Goal: Transaction & Acquisition: Purchase product/service

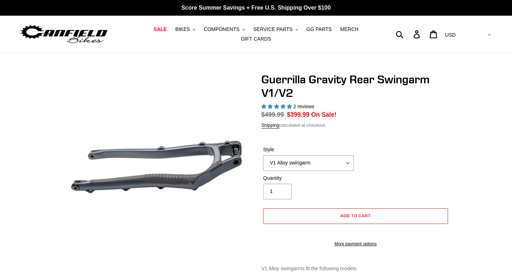
select select "highest-rating"
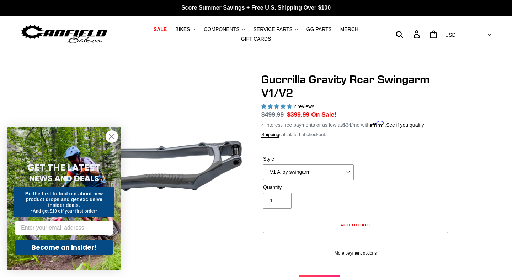
click at [115, 137] on circle "Close dialog" at bounding box center [112, 137] width 12 height 12
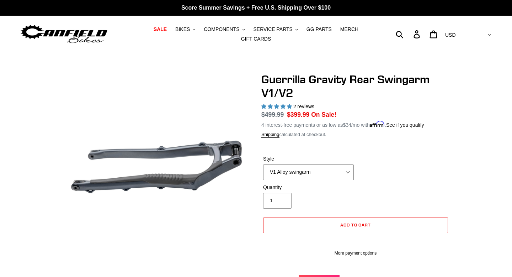
click at [325, 176] on select "V1 Alloy swingarm V2 Revved Carbon swingarm" at bounding box center [308, 172] width 91 height 16
select select "V2 Revved Carbon swingarm"
click at [263, 164] on select "V1 Alloy swingarm V2 Revved Carbon swingarm" at bounding box center [308, 172] width 91 height 16
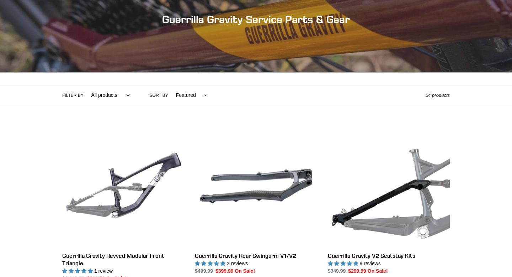
scroll to position [92, 0]
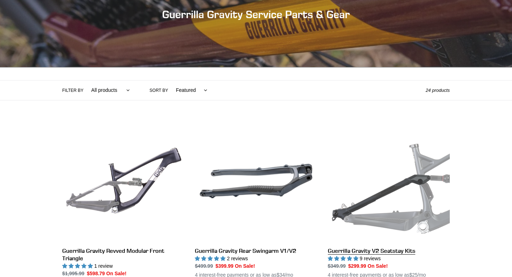
click at [366, 215] on link "Guerrilla Gravity V2 Seatstay Kits" at bounding box center [389, 203] width 122 height 166
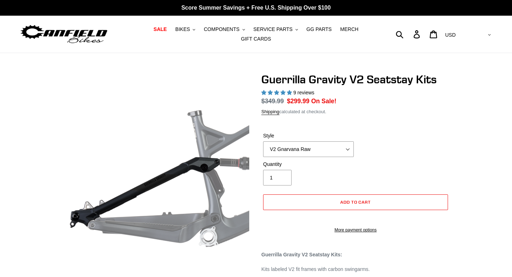
select select "highest-rating"
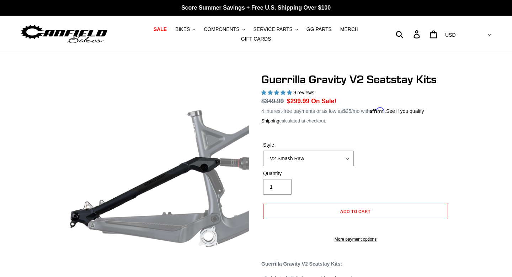
click at [263, 150] on select "V2 Gnarvana V2 Gnarvana Raw V2 Smash V2 Smash Raw" at bounding box center [308, 158] width 91 height 16
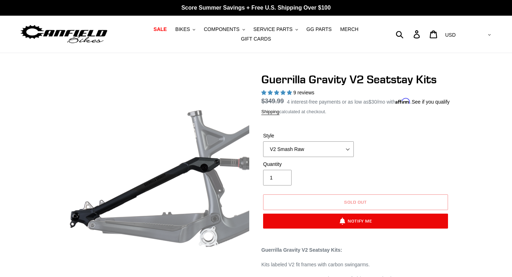
click at [314, 157] on select "V2 Gnarvana V2 Gnarvana Raw V2 Smash V2 Smash Raw" at bounding box center [308, 149] width 91 height 16
click at [263, 150] on select "V2 Gnarvana V2 Gnarvana Raw V2 Smash V2 Smash Raw" at bounding box center [308, 149] width 91 height 16
click at [309, 157] on select "V2 Gnarvana V2 Gnarvana Raw V2 Smash V2 Smash Raw" at bounding box center [308, 149] width 91 height 16
click at [263, 150] on select "V2 Gnarvana V2 Gnarvana Raw V2 Smash V2 Smash Raw" at bounding box center [308, 149] width 91 height 16
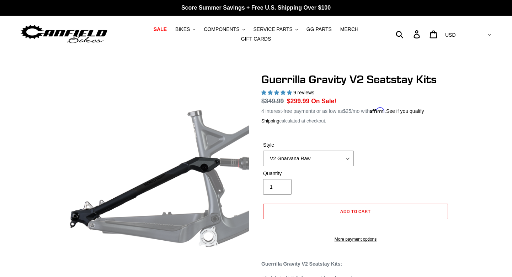
click at [309, 157] on select "V2 Gnarvana V2 Gnarvana Raw V2 Smash V2 Smash Raw" at bounding box center [308, 158] width 91 height 16
click at [263, 150] on select "V2 Gnarvana V2 Gnarvana Raw V2 Smash V2 Smash Raw" at bounding box center [308, 158] width 91 height 16
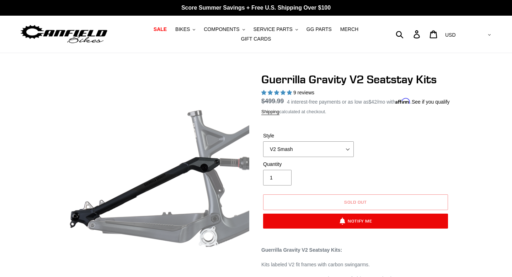
click at [309, 157] on select "V2 Gnarvana V2 Gnarvana Raw V2 Smash V2 Smash Raw" at bounding box center [308, 149] width 91 height 16
click at [263, 150] on select "V2 Gnarvana V2 Gnarvana Raw V2 Smash V2 Smash Raw" at bounding box center [308, 149] width 91 height 16
click at [302, 154] on select "V2 Gnarvana V2 Gnarvana Raw V2 Smash V2 Smash Raw" at bounding box center [308, 149] width 91 height 16
click at [263, 150] on select "V2 Gnarvana V2 Gnarvana Raw V2 Smash V2 Smash Raw" at bounding box center [308, 149] width 91 height 16
click at [302, 156] on select "V2 Gnarvana V2 Gnarvana Raw V2 Smash V2 Smash Raw" at bounding box center [308, 149] width 91 height 16
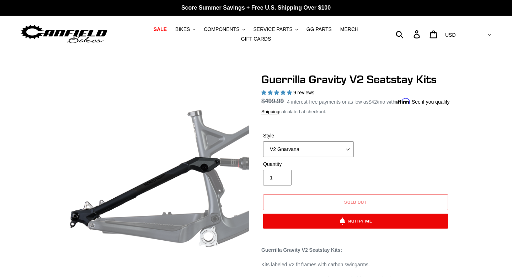
click at [263, 150] on select "V2 Gnarvana V2 Gnarvana Raw V2 Smash V2 Smash Raw" at bounding box center [308, 149] width 91 height 16
click at [297, 157] on select "V2 Gnarvana V2 Gnarvana Raw V2 Smash V2 Smash Raw" at bounding box center [308, 149] width 91 height 16
select select "V2 Smash"
click at [263, 150] on select "V2 Gnarvana V2 Gnarvana Raw V2 Smash V2 Smash Raw" at bounding box center [308, 149] width 91 height 16
click at [227, 30] on span "COMPONENTS" at bounding box center [222, 29] width 36 height 6
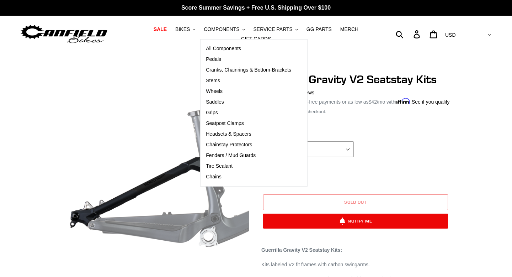
click at [394, 134] on form "Style V2 Gnarvana V2 Gnarvana Raw V2 Smash V2 Smash Raw V2 Gnarvana - Sold out …" at bounding box center [355, 178] width 188 height 115
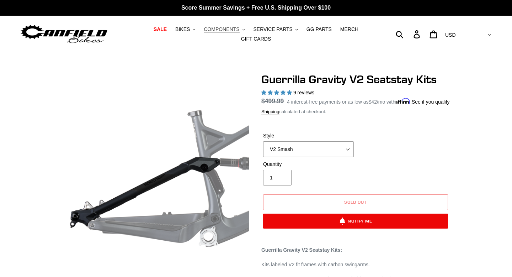
click at [228, 31] on span "COMPONENTS" at bounding box center [222, 29] width 36 height 6
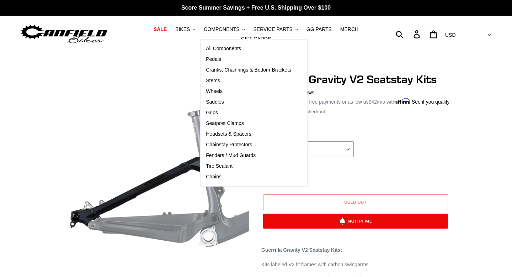
click at [157, 46] on nav "SALE BIKES .cls-1{fill:#231f20} SHOP ALL BIKES SHOP DEMO BIKES - On SALE Now! J…" at bounding box center [256, 34] width 237 height 37
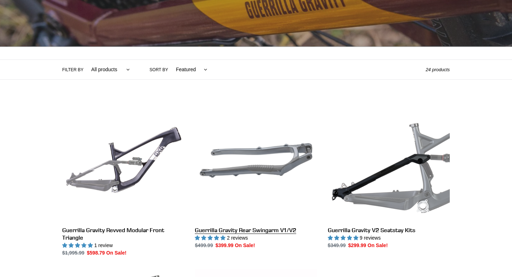
click at [265, 160] on link "Guerrilla Gravity Rear Swingarm V1/V2" at bounding box center [256, 174] width 122 height 150
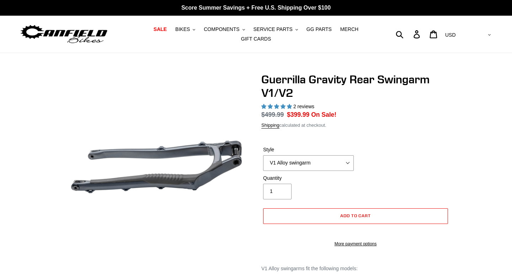
select select "highest-rating"
select select "V2 Revved Carbon swingarm"
click at [263, 155] on select "V1 Alloy swingarm V2 Revved Carbon swingarm" at bounding box center [308, 163] width 91 height 16
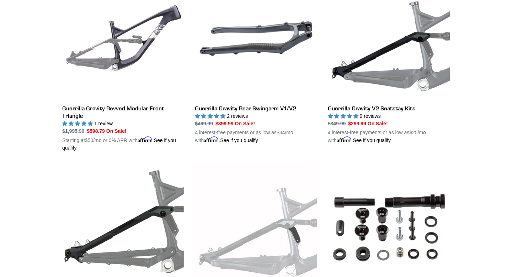
scroll to position [231, 0]
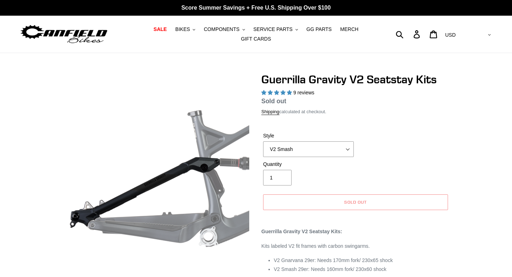
select select "highest-rating"
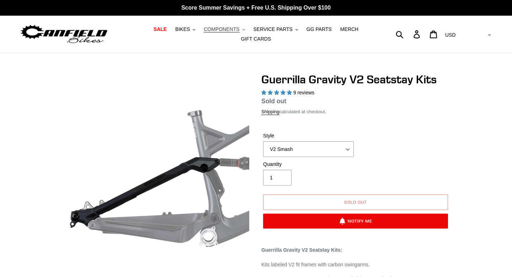
click at [216, 28] on span "COMPONENTS" at bounding box center [222, 29] width 36 height 6
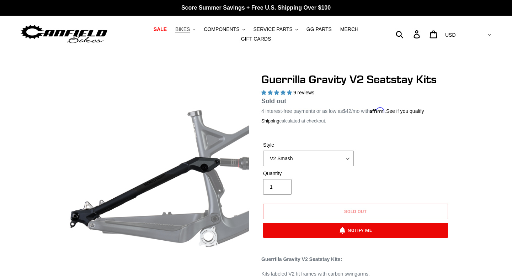
click at [184, 31] on span "BIKES" at bounding box center [182, 29] width 15 height 6
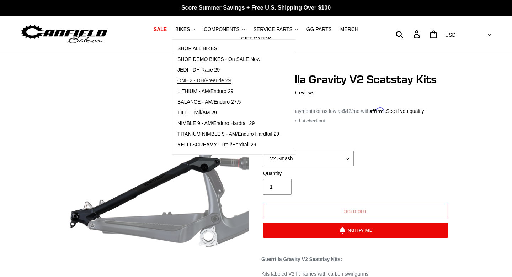
click at [222, 80] on span "ONE.2 - DH/Freeride 29" at bounding box center [203, 81] width 53 height 6
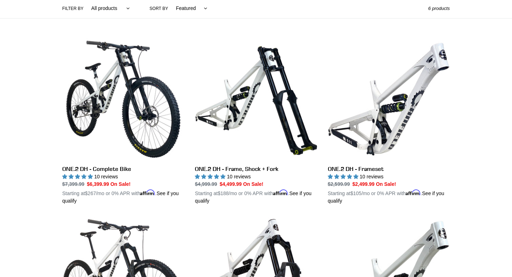
scroll to position [172, 0]
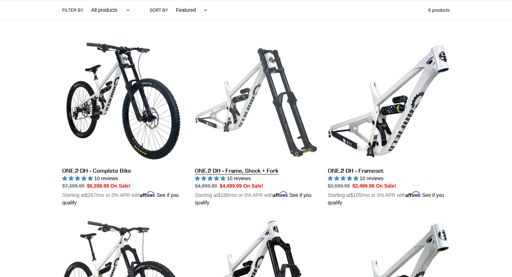
click at [253, 111] on link "ONE.2 DH - Frame, Shock + Fork" at bounding box center [256, 123] width 122 height 166
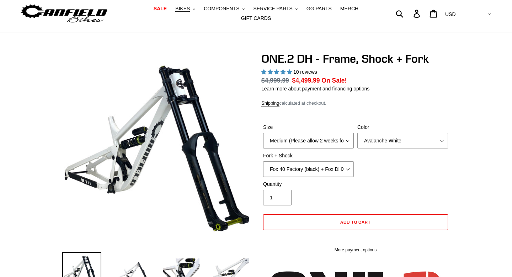
click at [309, 135] on select "Medium (Please allow 2 weeks for delivery) Large (Sold Out)" at bounding box center [308, 141] width 91 height 16
select select "highest-rating"
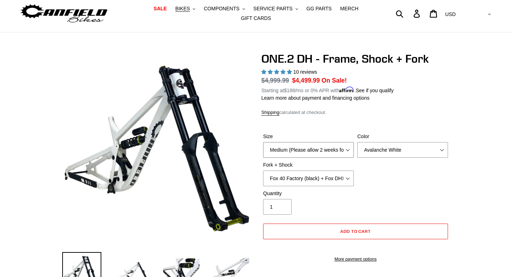
click at [263, 142] on select "Medium (Please allow 2 weeks for delivery) Large (Sold Out)" at bounding box center [308, 150] width 91 height 16
click at [390, 152] on select "Avalanche White Bentonite Grey" at bounding box center [402, 150] width 91 height 16
select select "Bentonite Grey"
click at [357, 142] on select "Avalanche White Bentonite Grey" at bounding box center [402, 150] width 91 height 16
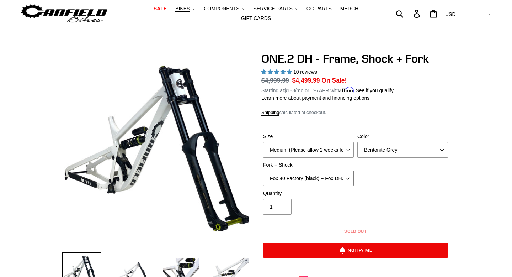
click at [327, 179] on select "Fox 40 Factory (black) + Fox DHX2 250x75 Fox 40 Factory (orange) + Fox DHX2 250…" at bounding box center [308, 178] width 91 height 16
click at [263, 170] on select "Fox 40 Factory (black) + Fox DHX2 250x75 Fox 40 Factory (orange) + Fox DHX2 250…" at bounding box center [308, 178] width 91 height 16
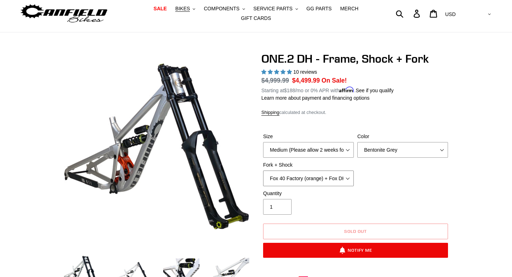
click at [331, 179] on select "Fox 40 Factory (black) + Fox DHX2 250x75 Fox 40 Factory (orange) + Fox DHX2 250…" at bounding box center [308, 178] width 91 height 16
click at [263, 170] on select "Fox 40 Factory (black) + Fox DHX2 250x75 Fox 40 Factory (orange) + Fox DHX2 250…" at bounding box center [308, 178] width 91 height 16
click at [320, 183] on select "Fox 40 Factory (black) + Fox DHX2 250x75 Fox 40 Factory (orange) + Fox DHX2 250…" at bounding box center [308, 178] width 91 height 16
select select "Fox 40 Factory (orange) + Fox DHX2 250x75"
click at [263, 170] on select "Fox 40 Factory (black) + Fox DHX2 250x75 Fox 40 Factory (orange) + Fox DHX2 250…" at bounding box center [308, 178] width 91 height 16
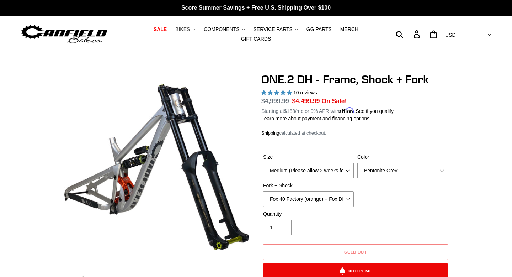
click at [184, 29] on span "BIKES" at bounding box center [182, 29] width 15 height 6
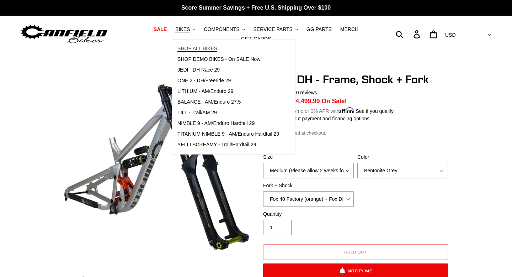
click at [212, 48] on span "SHOP ALL BIKES" at bounding box center [197, 49] width 40 height 6
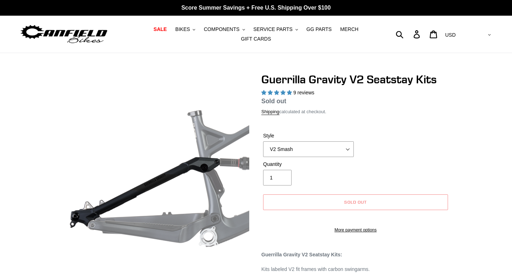
select select "highest-rating"
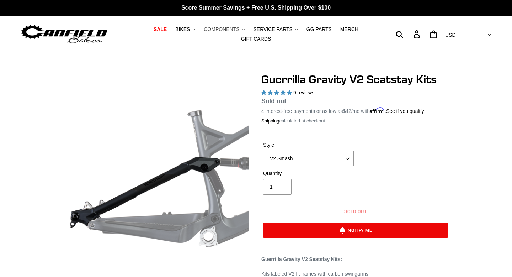
click at [224, 28] on span "COMPONENTS" at bounding box center [222, 29] width 36 height 6
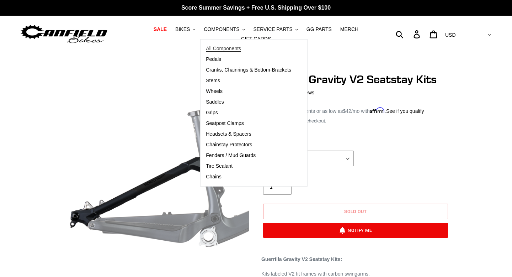
click at [234, 52] on link "All Components" at bounding box center [249, 48] width 96 height 11
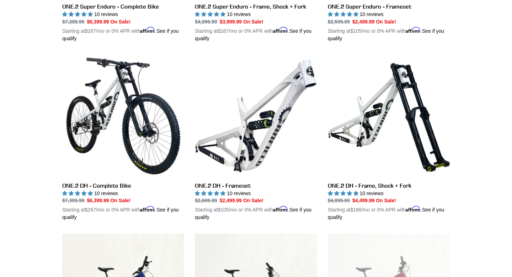
scroll to position [1230, 0]
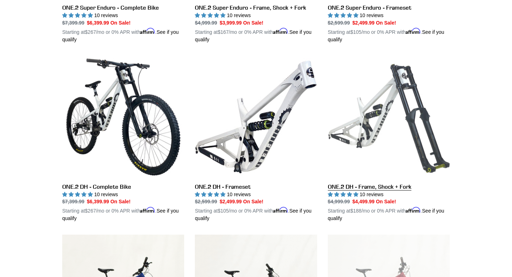
click at [378, 113] on link "ONE.2 DH - Frame, Shock + Fork" at bounding box center [389, 139] width 122 height 166
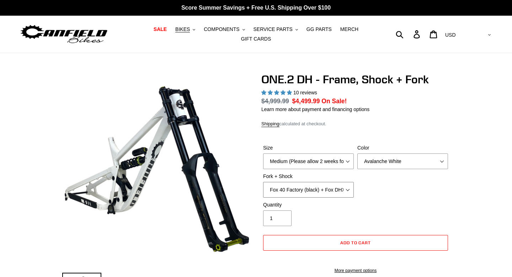
click at [322, 194] on select "Fox 40 Factory (black) + Fox DHX2 250x75 Fox 40 Factory (orange) + Fox DHX2 250…" at bounding box center [308, 190] width 91 height 16
select select "highest-rating"
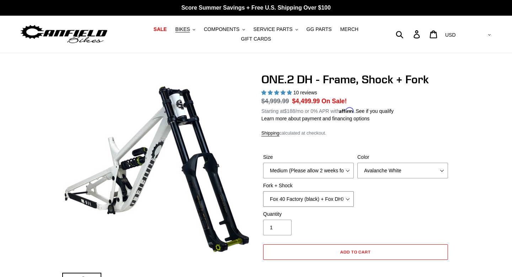
select select "Fox 40 Factory (orange) + Fox DHX2 250x75"
click at [263, 191] on select "Fox 40 Factory (black) + Fox DHX2 250x75 Fox 40 Factory (orange) + Fox DHX2 250…" at bounding box center [308, 199] width 91 height 16
click at [312, 174] on select "Medium (Please allow 2 weeks for delivery) Large (Sold Out)" at bounding box center [308, 171] width 91 height 16
click at [403, 165] on select "Avalanche White Bentonite Grey" at bounding box center [402, 171] width 91 height 16
click at [357, 163] on select "Avalanche White Bentonite Grey" at bounding box center [402, 171] width 91 height 16
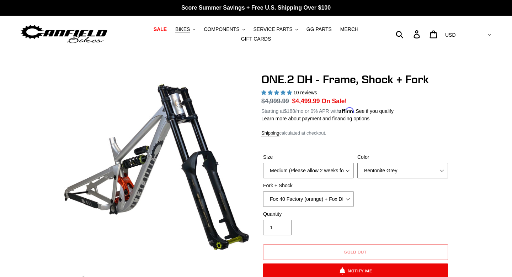
click at [388, 172] on select "Avalanche White Bentonite Grey" at bounding box center [402, 171] width 91 height 16
click at [357, 163] on select "Avalanche White Bentonite Grey" at bounding box center [402, 171] width 91 height 16
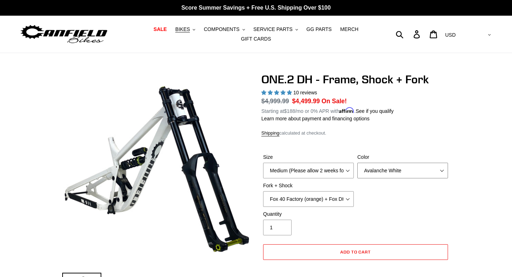
click at [387, 174] on select "Avalanche White Bentonite Grey" at bounding box center [402, 171] width 91 height 16
select select "Bentonite Grey"
click at [357, 163] on select "Avalanche White Bentonite Grey" at bounding box center [402, 171] width 91 height 16
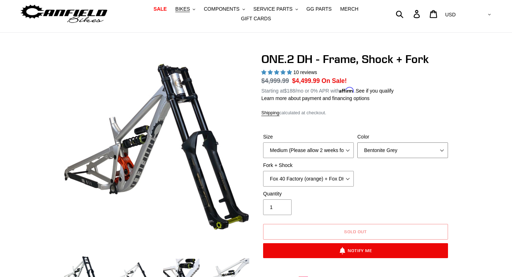
scroll to position [20, 0]
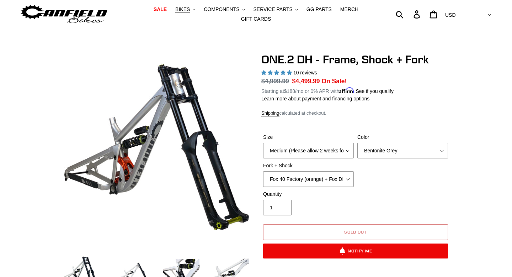
click at [340, 230] on button "Sold out" at bounding box center [355, 232] width 185 height 16
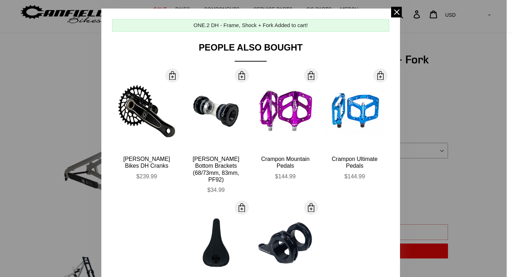
scroll to position [8, 0]
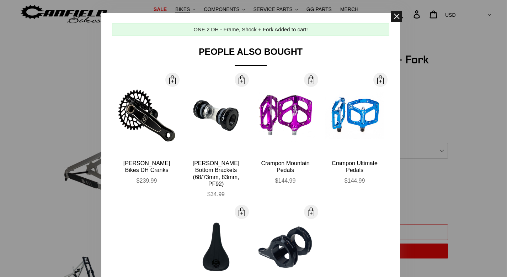
click at [395, 15] on span at bounding box center [396, 16] width 11 height 11
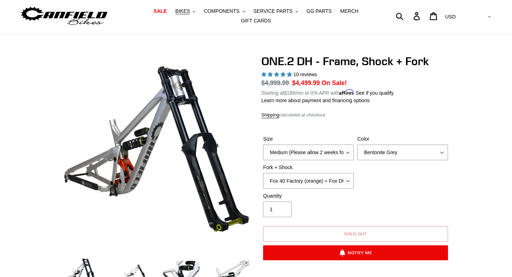
scroll to position [0, 0]
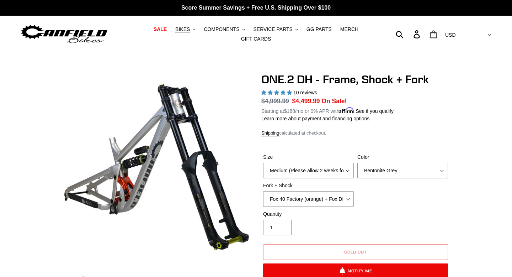
click at [437, 38] on icon at bounding box center [434, 34] width 8 height 8
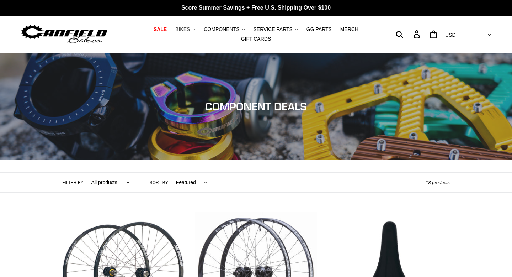
click at [181, 29] on span "BIKES" at bounding box center [182, 29] width 15 height 6
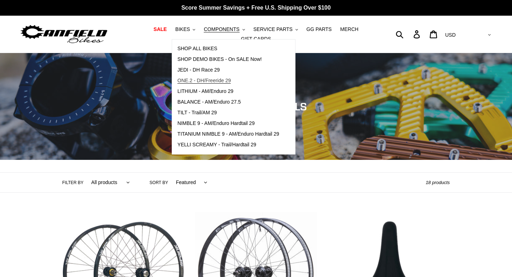
click at [218, 82] on span "ONE.2 - DH/Freeride 29" at bounding box center [203, 81] width 53 height 6
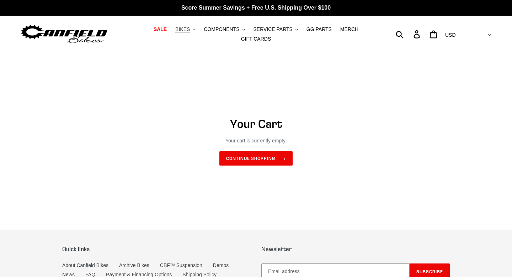
click at [188, 31] on span "BIKES" at bounding box center [182, 29] width 15 height 6
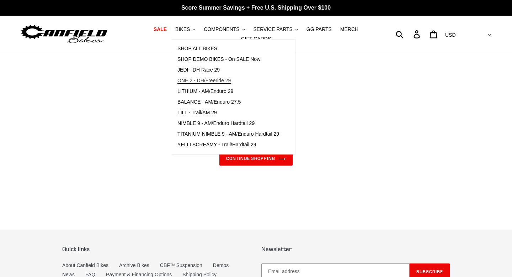
click at [231, 79] on span "ONE.2 - DH/Freeride 29" at bounding box center [203, 81] width 53 height 6
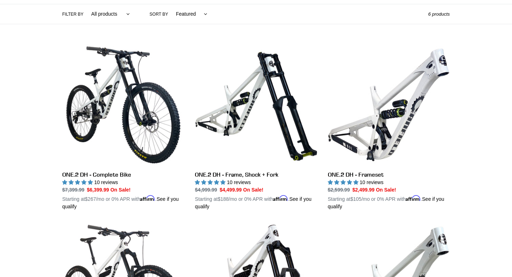
scroll to position [166, 0]
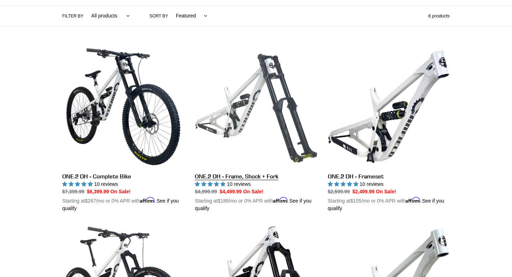
click at [275, 153] on link "ONE.2 DH - Frame, Shock + Fork" at bounding box center [256, 129] width 122 height 166
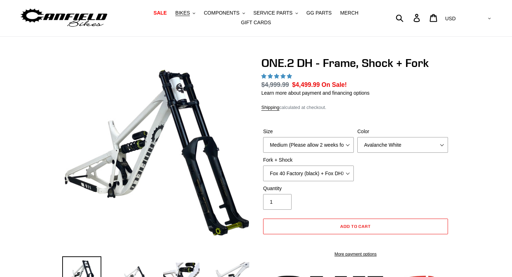
scroll to position [16, 0]
select select "highest-rating"
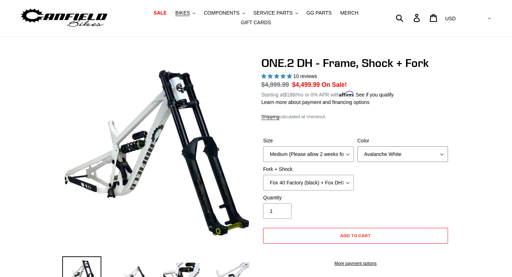
click at [373, 152] on select "Avalanche White Bentonite Grey" at bounding box center [402, 154] width 91 height 16
click at [357, 146] on select "Avalanche White Bentonite Grey" at bounding box center [402, 154] width 91 height 16
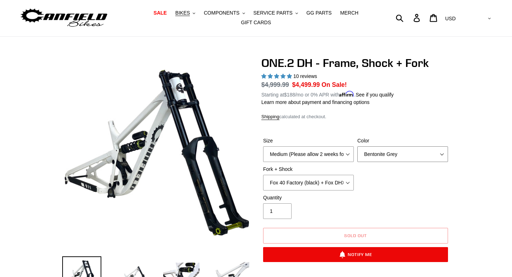
click at [375, 151] on select "Avalanche White Bentonite Grey" at bounding box center [402, 154] width 91 height 16
select select "Avalanche White"
click at [357, 146] on select "Avalanche White Bentonite Grey" at bounding box center [402, 154] width 91 height 16
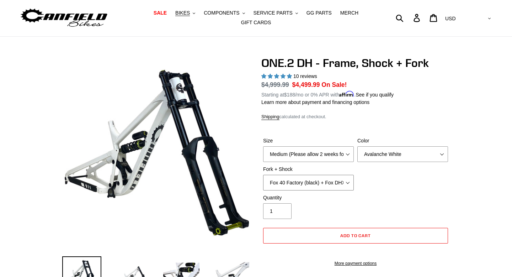
click at [329, 184] on select "Fox 40 Factory (black) + Fox DHX2 250x75 Fox 40 Factory (orange) + Fox DHX2 250…" at bounding box center [308, 183] width 91 height 16
select select "Fox 40 Factory (orange) + Fox DHX2 250x75"
click at [263, 175] on select "Fox 40 Factory (black) + Fox DHX2 250x75 Fox 40 Factory (orange) + Fox DHX2 250…" at bounding box center [308, 183] width 91 height 16
click at [316, 152] on select "Medium (Please allow 2 weeks for delivery) Large (Sold Out)" at bounding box center [308, 154] width 91 height 16
click at [323, 146] on select "Medium (Please allow 2 weeks for delivery) Large (Sold Out)" at bounding box center [308, 154] width 91 height 16
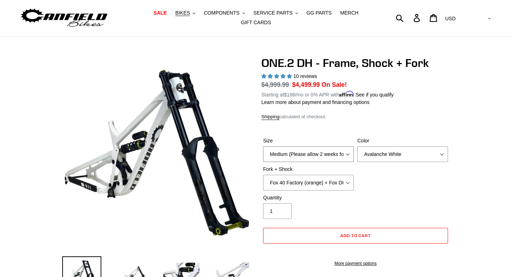
select select "Large (Sold Out)"
click at [263, 146] on select "Medium (Please allow 2 weeks for delivery) Large (Sold Out)" at bounding box center [308, 154] width 91 height 16
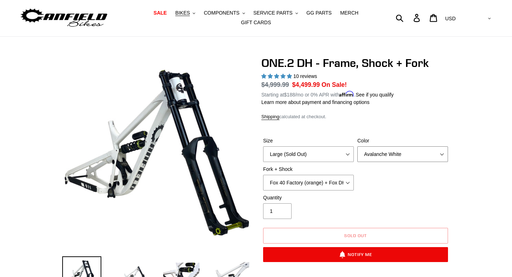
click at [374, 147] on select "Avalanche White Bentonite Grey" at bounding box center [402, 154] width 91 height 16
click at [357, 146] on select "Avalanche White Bentonite Grey" at bounding box center [402, 154] width 91 height 16
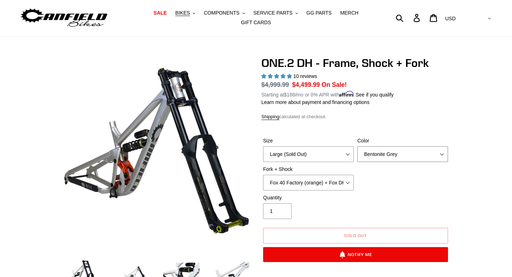
click at [374, 154] on select "Avalanche White Bentonite Grey" at bounding box center [402, 154] width 91 height 16
select select "Avalanche White"
click at [357, 146] on select "Avalanche White Bentonite Grey" at bounding box center [402, 154] width 91 height 16
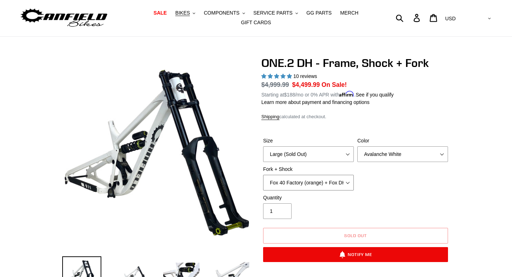
click at [333, 182] on select "Fox 40 Factory (black) + Fox DHX2 250x75 Fox 40 Factory (orange) + Fox DHX2 250…" at bounding box center [308, 183] width 91 height 16
click at [263, 175] on select "Fox 40 Factory (black) + Fox DHX2 250x75 Fox 40 Factory (orange) + Fox DHX2 250…" at bounding box center [308, 183] width 91 height 16
click at [330, 177] on select "Fox 40 Factory (black) + Fox DHX2 250x75 Fox 40 Factory (orange) + Fox DHX2 250…" at bounding box center [308, 183] width 91 height 16
select select "Fox 40 Factory (orange) + Fox DHX2 250x75"
click at [263, 175] on select "Fox 40 Factory (black) + Fox DHX2 250x75 Fox 40 Factory (orange) + Fox DHX2 250…" at bounding box center [308, 183] width 91 height 16
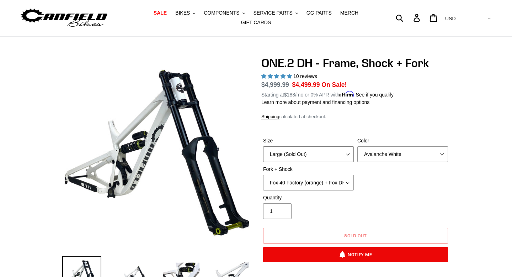
click at [326, 159] on select "Medium (Please allow 2 weeks for delivery) Large (Sold Out)" at bounding box center [308, 154] width 91 height 16
select select "Medium (Please allow 2 weeks for delivery)"
click at [263, 146] on select "Medium (Please allow 2 weeks for delivery) Large (Sold Out)" at bounding box center [308, 154] width 91 height 16
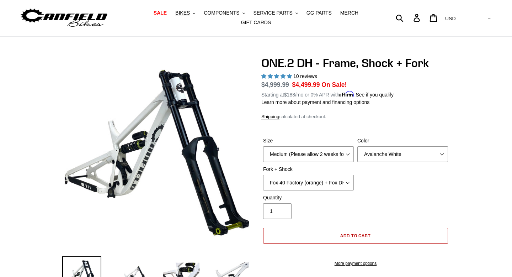
click at [367, 230] on button "Add to cart" at bounding box center [355, 236] width 185 height 16
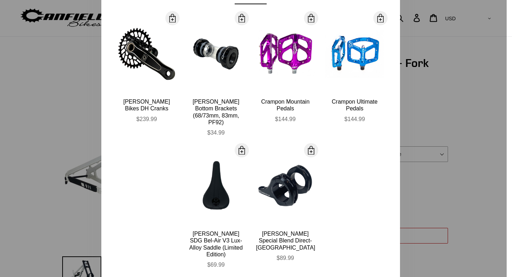
scroll to position [70, 0]
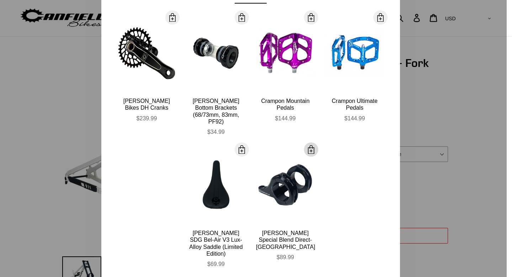
click at [312, 145] on span at bounding box center [311, 149] width 9 height 9
click at [174, 18] on span at bounding box center [172, 17] width 9 height 9
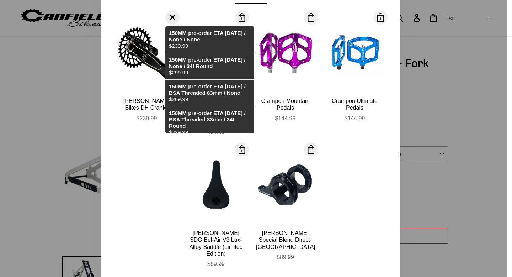
click at [174, 18] on span at bounding box center [172, 17] width 11 height 11
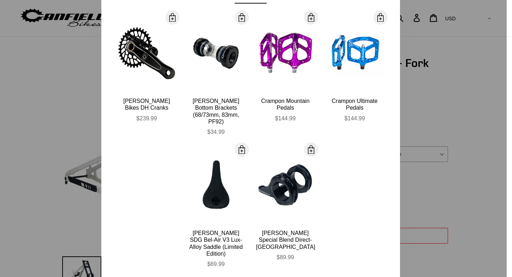
click at [174, 16] on span at bounding box center [172, 17] width 9 height 9
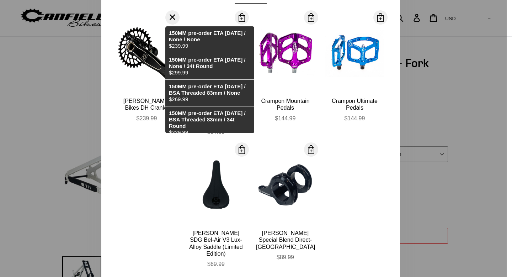
click at [415, 105] on div at bounding box center [256, 138] width 512 height 277
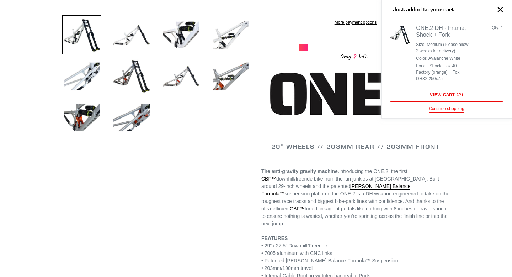
scroll to position [262, 0]
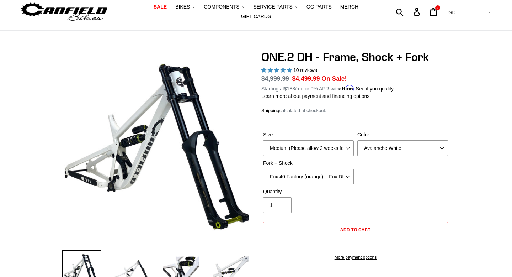
scroll to position [0, 0]
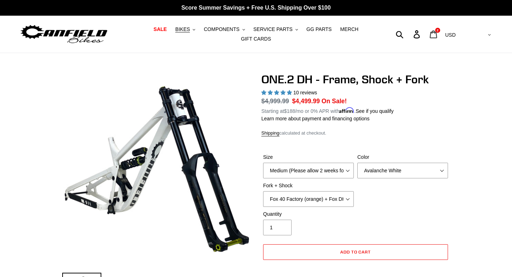
drag, startPoint x: 462, startPoint y: 24, endPoint x: 462, endPoint y: 33, distance: 8.5
click at [437, 33] on icon at bounding box center [434, 34] width 8 height 8
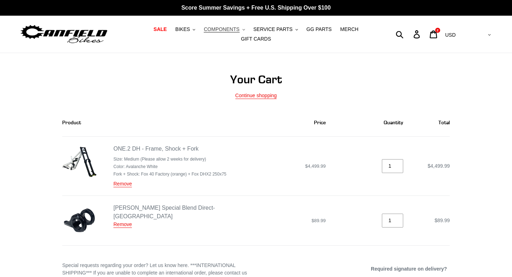
click at [216, 29] on span "COMPONENTS" at bounding box center [222, 29] width 36 height 6
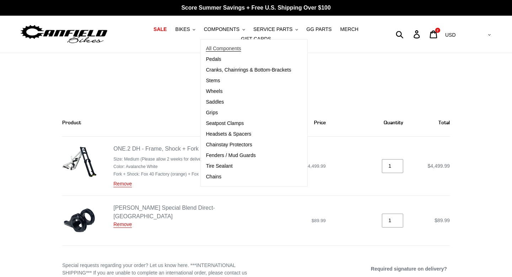
click at [230, 48] on span "All Components" at bounding box center [223, 49] width 35 height 6
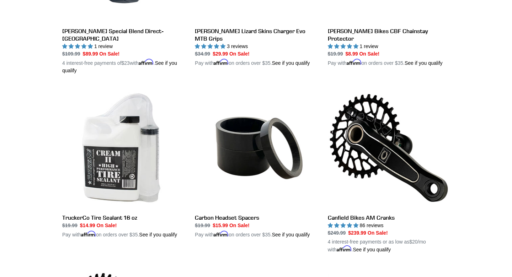
scroll to position [872, 0]
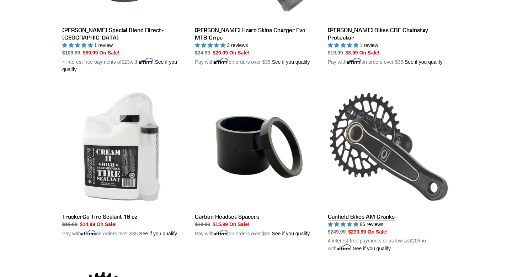
click at [400, 144] on link "Canfield Bikes AM Cranks" at bounding box center [389, 169] width 122 height 166
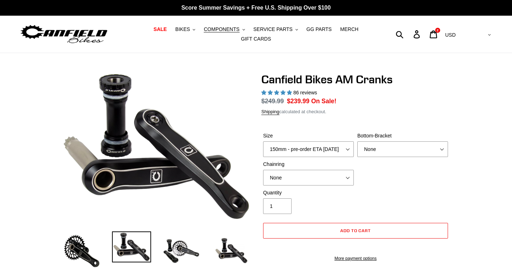
select select "highest-rating"
click at [344, 153] on select "150mm - pre-order ETA [DATE] 155mm - pre-order ETA [DATE] 160mm - pre-order ETA…" at bounding box center [308, 149] width 91 height 16
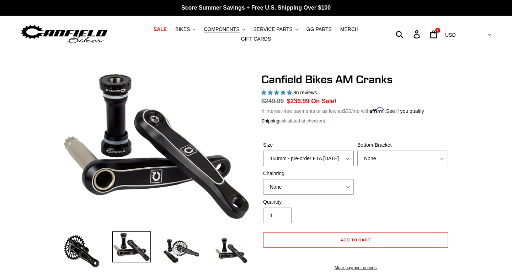
click at [318, 158] on select "150mm - pre-order ETA 9/30/25 155mm - pre-order ETA 9/30/25 160mm - pre-order E…" at bounding box center [308, 158] width 91 height 16
select select "170mm - pre-order ETA 9/30/25"
click at [263, 150] on select "150mm - pre-order ETA 9/30/25 155mm - pre-order ETA 9/30/25 160mm - pre-order E…" at bounding box center [308, 158] width 91 height 16
click at [330, 156] on select "150mm - pre-order ETA 9/30/25 155mm - pre-order ETA 9/30/25 160mm - pre-order E…" at bounding box center [308, 158] width 91 height 16
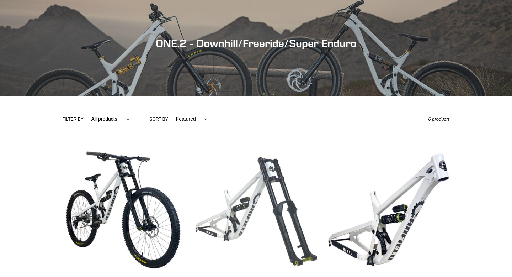
scroll to position [65, 0]
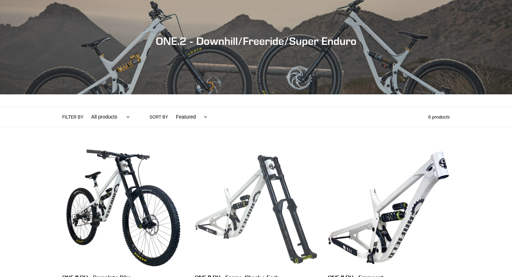
click at [237, 198] on link "ONE.2 DH - Frame, Shock + Fork" at bounding box center [256, 222] width 122 height 150
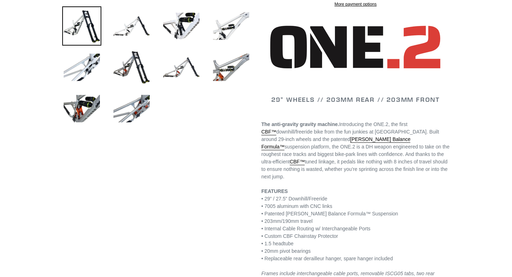
select select "highest-rating"
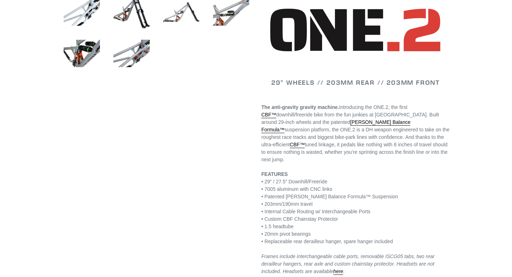
scroll to position [322, 0]
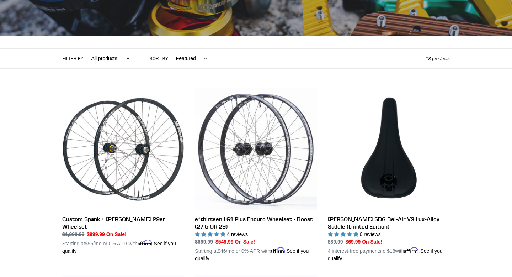
scroll to position [121, 0]
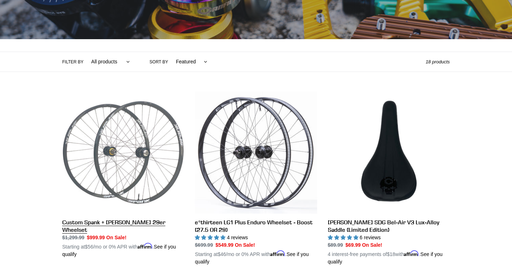
click at [117, 171] on link "Custom Spank + Hadley DH 29er Wheelset" at bounding box center [123, 174] width 122 height 166
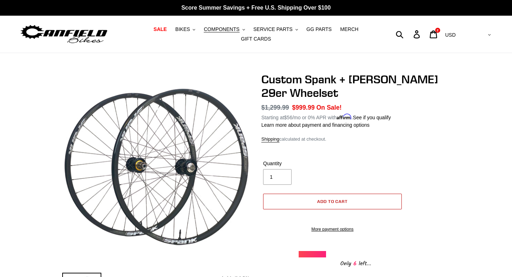
click at [295, 205] on button "Add to cart" at bounding box center [332, 201] width 139 height 16
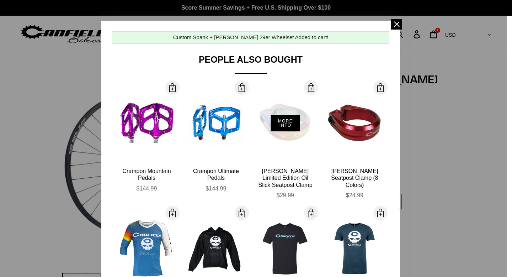
click at [288, 139] on div "More Info" at bounding box center [285, 123] width 59 height 78
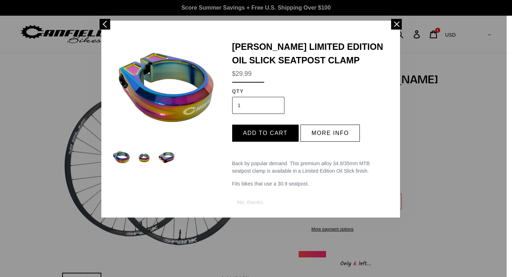
click at [323, 143] on div "Canfield Limited Edition Oil Slick Seatpost Clamp $29.99 QTY 1 Add to cart More…" at bounding box center [311, 116] width 168 height 153
click at [323, 133] on button "More info" at bounding box center [330, 132] width 59 height 17
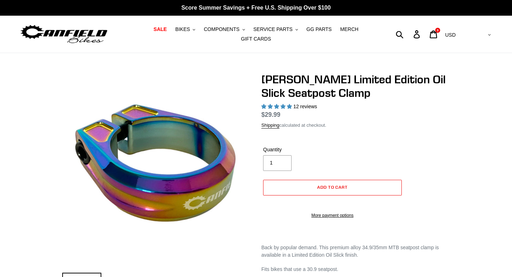
select select "highest-rating"
click at [302, 187] on button "Add to cart" at bounding box center [332, 188] width 139 height 16
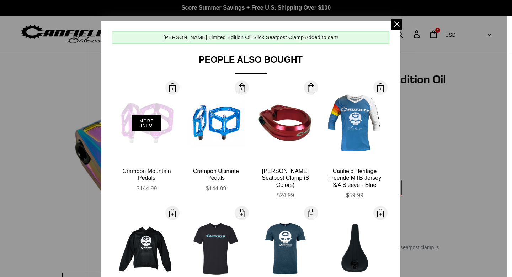
click at [161, 112] on div "More Info" at bounding box center [146, 123] width 59 height 78
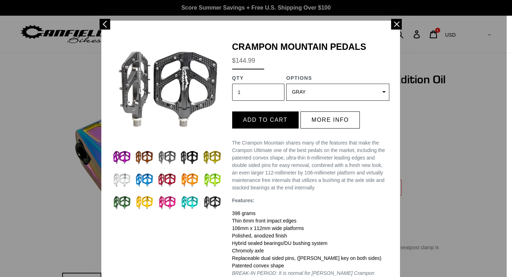
click at [313, 94] on select "GRAY (Sold out) BLACK (Sold out) STEALTH - Sold out POLISHED RED BLUE BAJA GOLD…" at bounding box center [337, 92] width 103 height 17
select select "31074056044619"
click at [286, 84] on select "GRAY (Sold out) BLACK (Sold out) STEALTH - Sold out POLISHED RED BLUE BAJA GOLD…" at bounding box center [337, 92] width 103 height 17
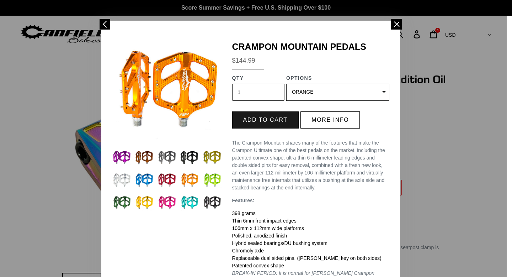
click at [290, 124] on button "Add to cart" at bounding box center [265, 119] width 67 height 17
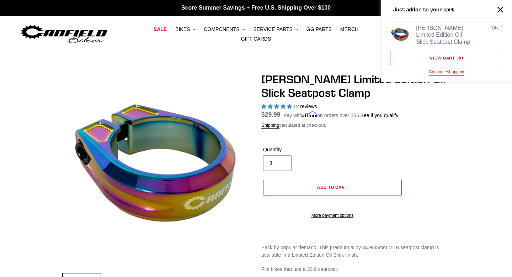
click at [462, 59] on link "View cart ( 5 )" at bounding box center [446, 58] width 113 height 14
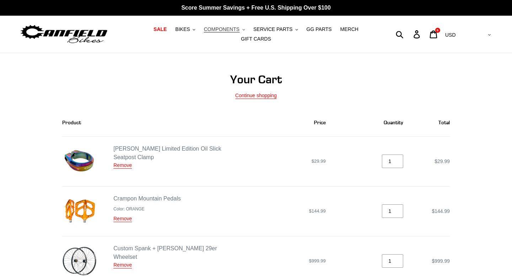
click at [213, 29] on span "COMPONENTS" at bounding box center [222, 29] width 36 height 6
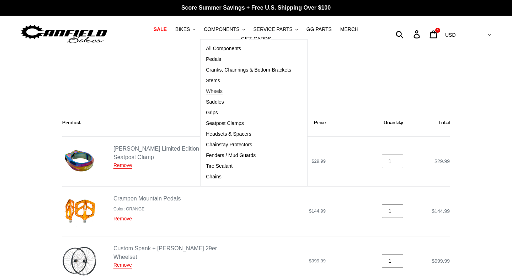
click at [225, 93] on link "Wheels" at bounding box center [249, 91] width 96 height 11
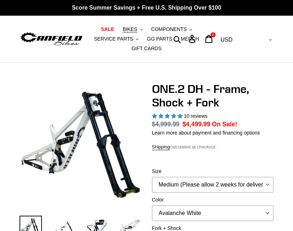
select select "highest-rating"
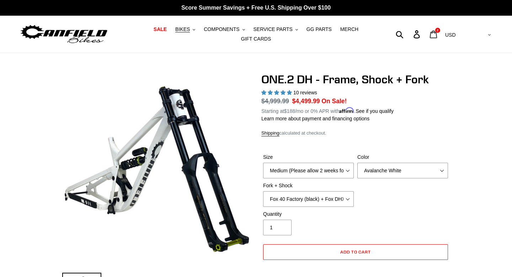
click at [293, 36] on link "Cart 2 items" at bounding box center [434, 34] width 17 height 15
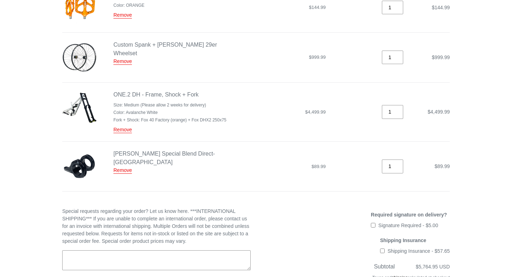
scroll to position [205, 0]
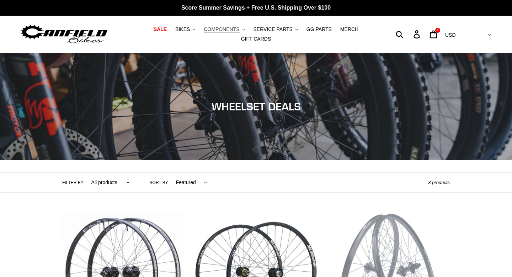
click at [221, 29] on span "COMPONENTS" at bounding box center [222, 29] width 36 height 6
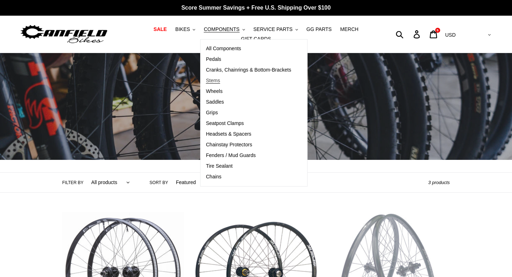
click at [230, 84] on link "Stems" at bounding box center [249, 80] width 96 height 11
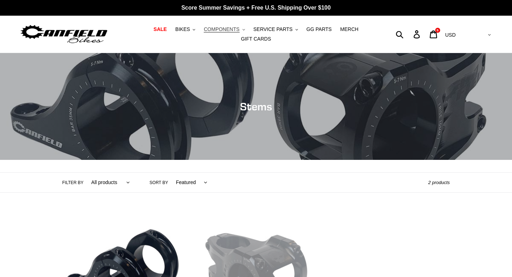
click at [224, 30] on span "COMPONENTS" at bounding box center [222, 29] width 36 height 6
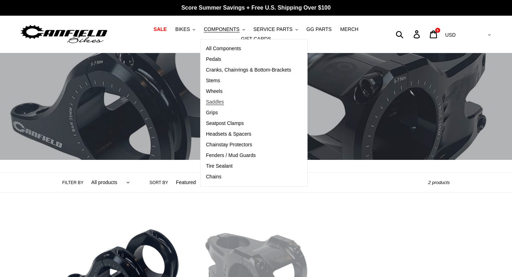
click at [231, 101] on link "Saddles" at bounding box center [249, 102] width 96 height 11
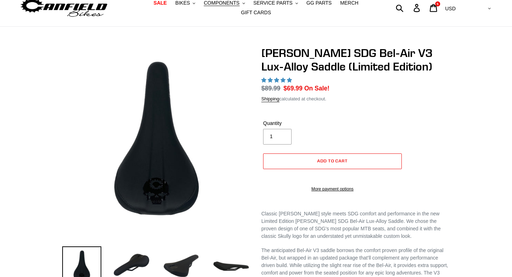
select select "highest-rating"
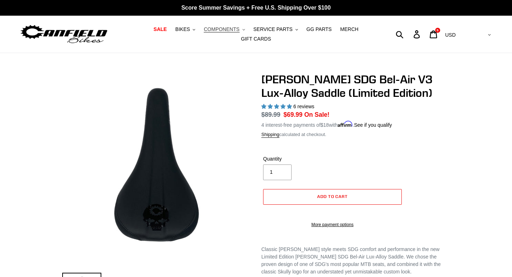
click at [228, 31] on span "COMPONENTS" at bounding box center [222, 29] width 36 height 6
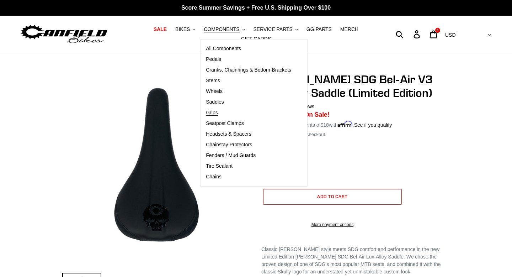
click at [233, 114] on link "Grips" at bounding box center [249, 112] width 96 height 11
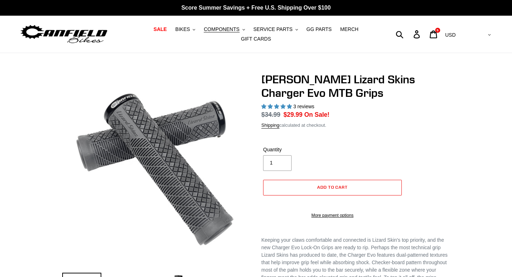
select select "highest-rating"
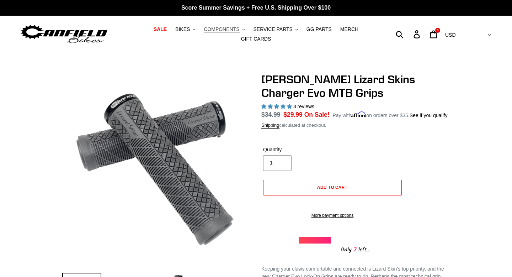
click at [223, 28] on span "COMPONENTS" at bounding box center [222, 29] width 36 height 6
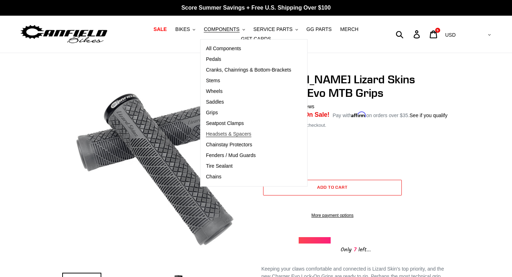
click at [242, 136] on span "Headsets & Spacers" at bounding box center [229, 134] width 46 height 6
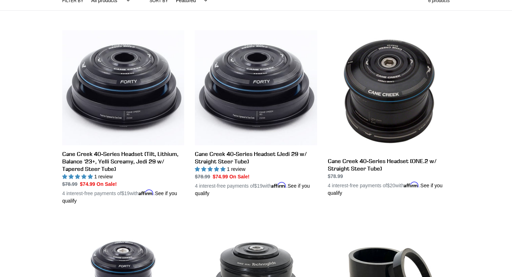
scroll to position [126, 0]
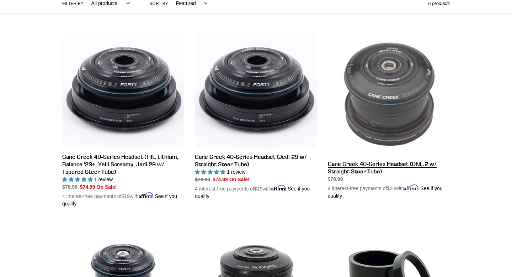
click at [346, 123] on link "Cane Creek 40-Series Headset (ONE.2 w/ Straight Steer Tube)" at bounding box center [389, 116] width 122 height 166
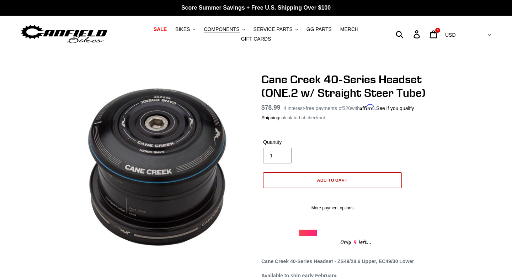
click at [308, 180] on button "Add to cart" at bounding box center [332, 180] width 139 height 16
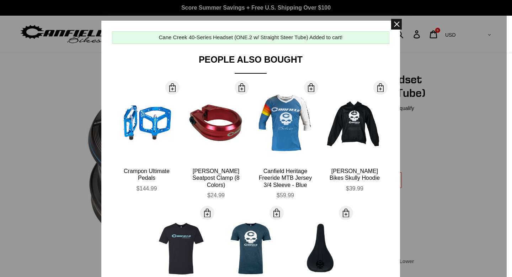
click at [397, 25] on span at bounding box center [396, 24] width 11 height 11
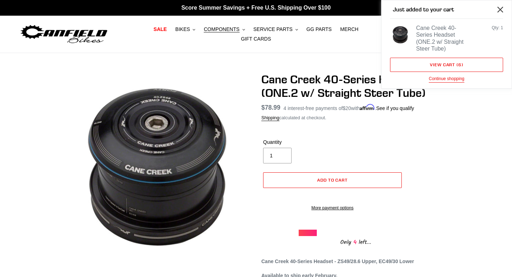
click at [499, 12] on icon "Close" at bounding box center [501, 10] width 6 height 6
